Goal: Entertainment & Leisure: Consume media (video, audio)

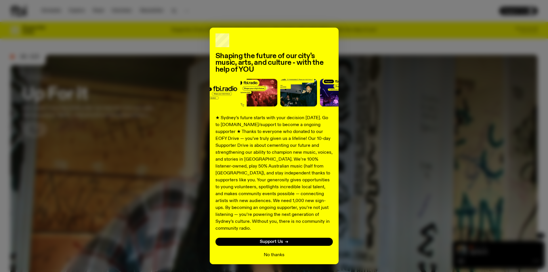
click at [269, 251] on button "No thanks" at bounding box center [274, 254] width 21 height 7
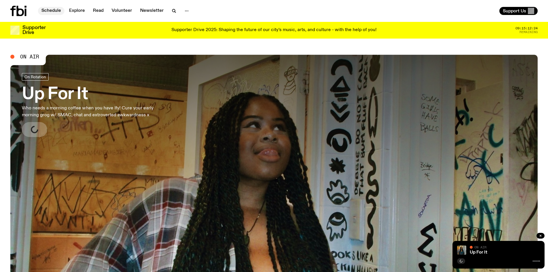
click at [50, 13] on link "Schedule" at bounding box center [51, 11] width 26 height 8
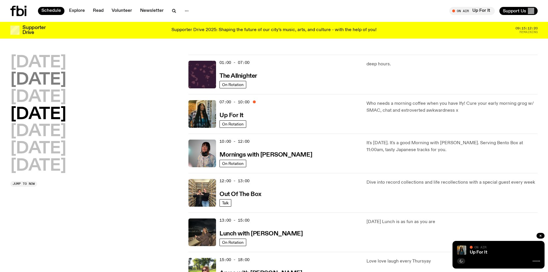
click at [41, 80] on h2 "[DATE]" at bounding box center [38, 80] width 56 height 16
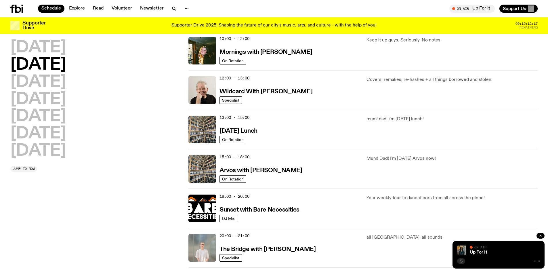
scroll to position [102, 0]
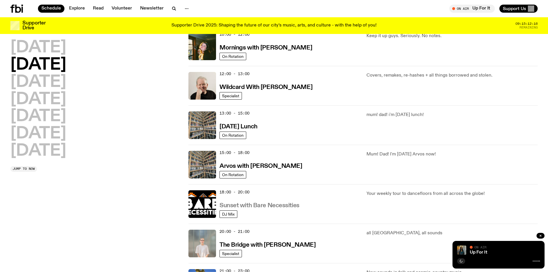
click at [264, 206] on h3 "Sunset with Bare Necessities" at bounding box center [260, 206] width 80 height 6
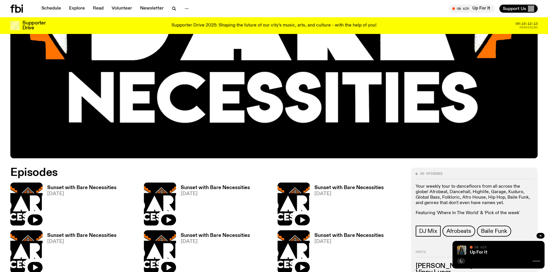
scroll to position [222, 0]
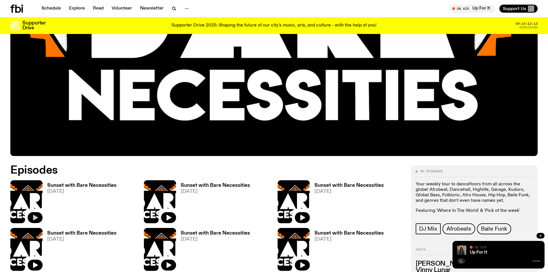
click at [35, 216] on icon "button" at bounding box center [35, 218] width 5 height 6
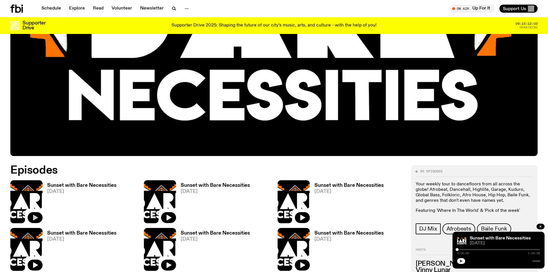
click at [461, 262] on icon "button" at bounding box center [460, 260] width 3 height 3
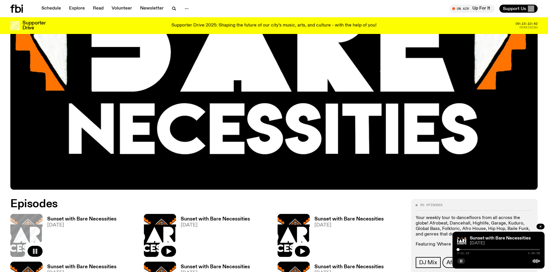
scroll to position [136, 0]
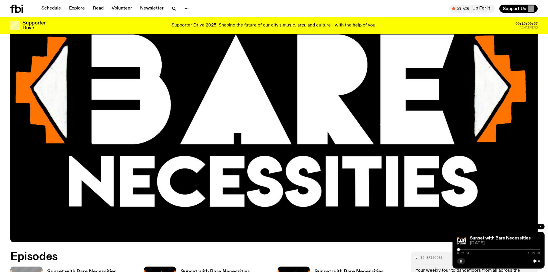
click at [463, 261] on button "button" at bounding box center [461, 261] width 8 height 6
